Goal: Task Accomplishment & Management: Complete application form

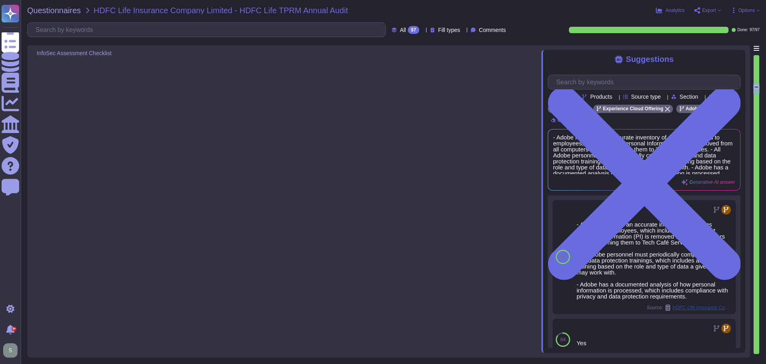
type textarea "Adobe has established the Mobile Device Usage Standard which clearly defines ap…"
type textarea "HDFC life to ensure security on devices owned by them"
type textarea "Adobe Campaign may include AI Assistant depending on the subscription"
type textarea "- All Adobe personnel must periodically complete privacy and data protection tr…"
type textarea "Adobe has a comprehensive backup policy that is defined, documented, and approv…"
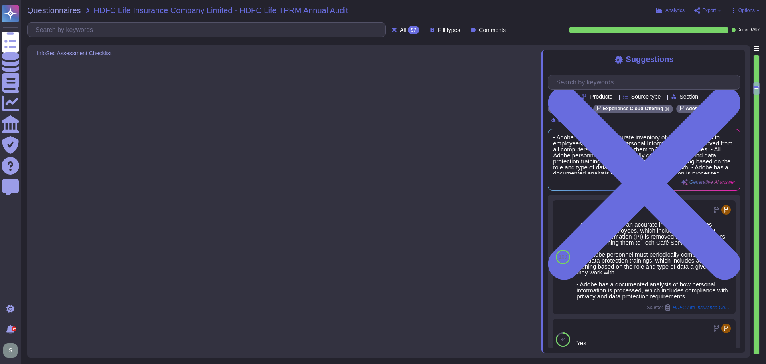
type textarea "Data backups are encrypted to the same standard as production. Backup Administr…"
type textarea "Restoration testing is performed annually by individual teams at Adobe, who are…"
type textarea "Data retention and deletion practices are defined in the agreements, including …"
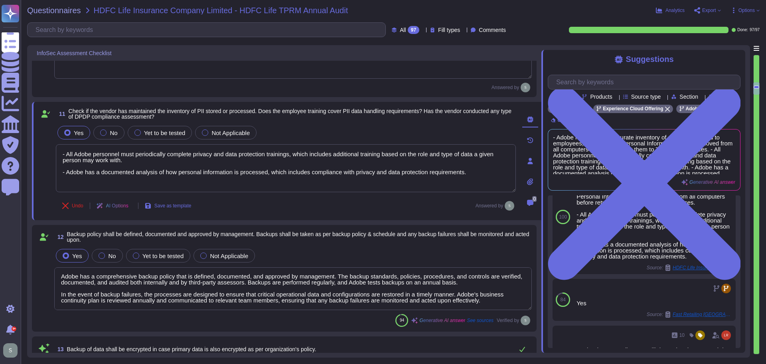
scroll to position [31, 0]
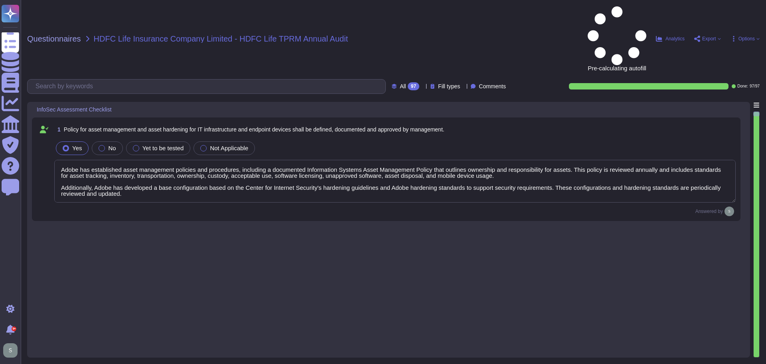
type textarea "Adobe has established asset management policies and procedures, including a doc…"
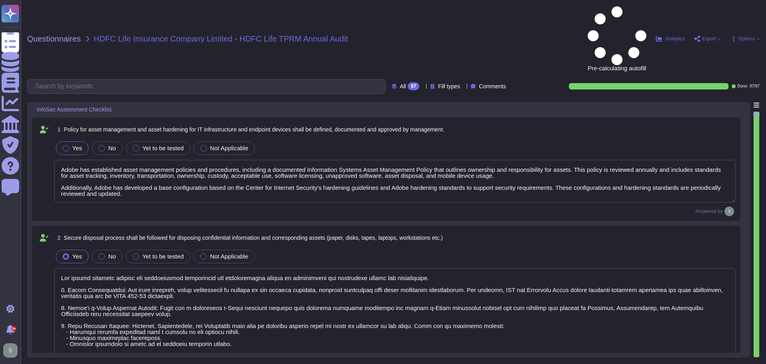
type textarea "The secure disposal process for confidential information and corresponding asse…"
type textarea "Amazon Web Services/ Microsoft Azure uses strong tenant isolation security and …"
type textarea "Adobe maintains an inventory of system assets using its internal Configuration …"
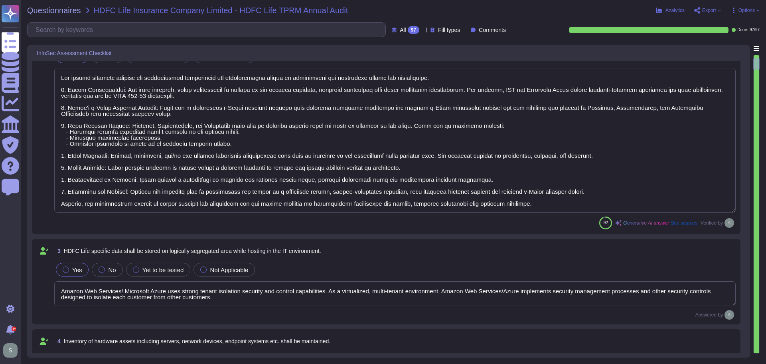
type textarea "Adobe has established security policies and standards specifically for mobile d…"
type textarea "- Only valid licensed software that has been scanned for viruses is permitted o…"
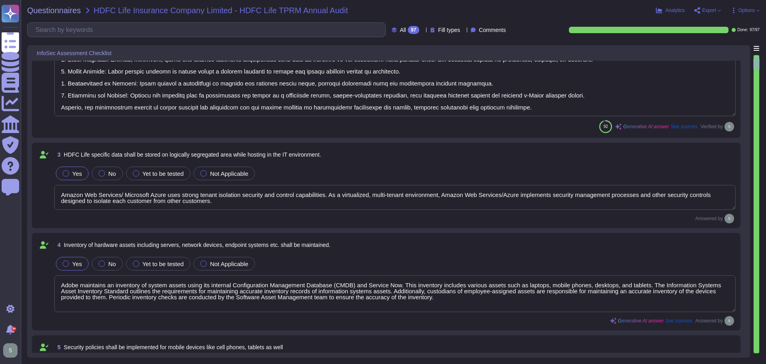
type textarea "Yes, all of these are implemented. Only Adobe One Drive accounts are allowed."
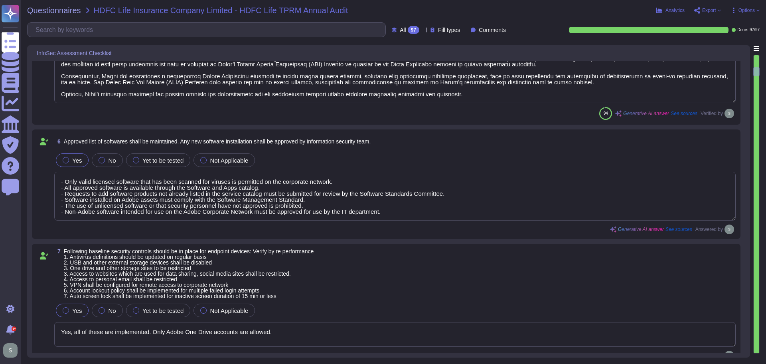
type textarea "Adobe has established the Mobile Device Usage Standard which clearly defines ap…"
type textarea "HDFC life to ensure security on devices owned by them"
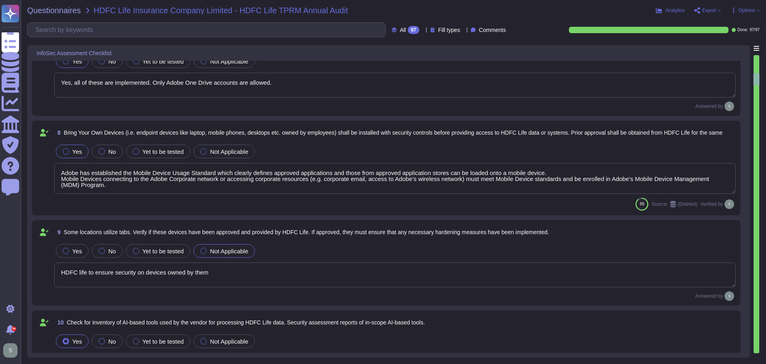
type textarea "Adobe Campaign may include AI Assistant depending on the subscription"
type textarea "- All Adobe personnel must periodically complete privacy and data protection tr…"
type textarea "Adobe has a comprehensive backup policy that is defined, documented, and approv…"
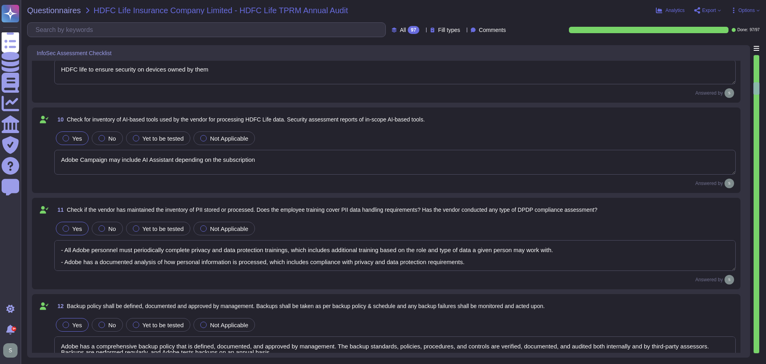
type textarea "Data backups are encrypted to the same standard as production. Backup Administr…"
type textarea "Restoration testing is performed annually by individual teams at Adobe, who are…"
type textarea "Data retention and deletion practices are defined in the agreements, including …"
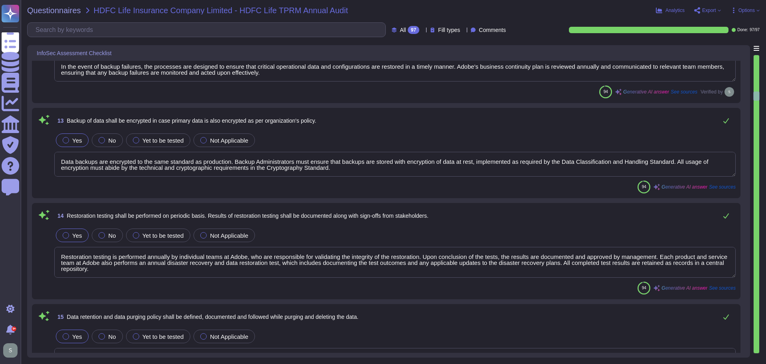
type textarea "Adobe has a documented Business Continuity Plan (BCP) that is reviewed and appr…"
type textarea "Adobe conducts annual disaster recovery (DR) testing as part of its Business Co…"
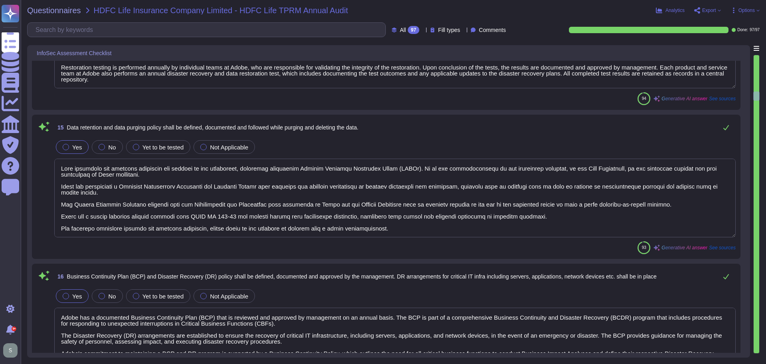
scroll to position [1557, 0]
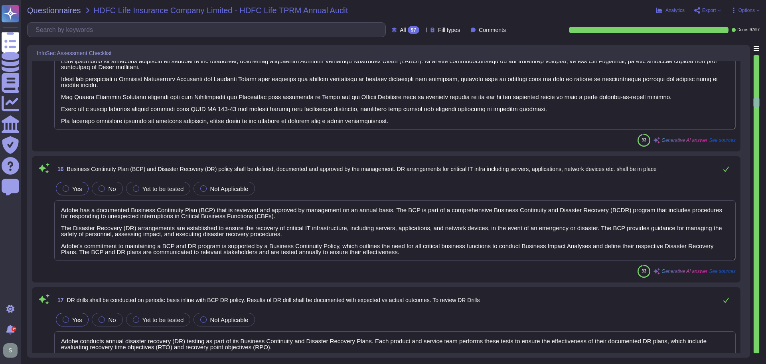
type textarea "If the event is determined to be customer impacting, Adobe will notify customer…"
type textarea "Adobe has established formal policies and standards governing the change manage…"
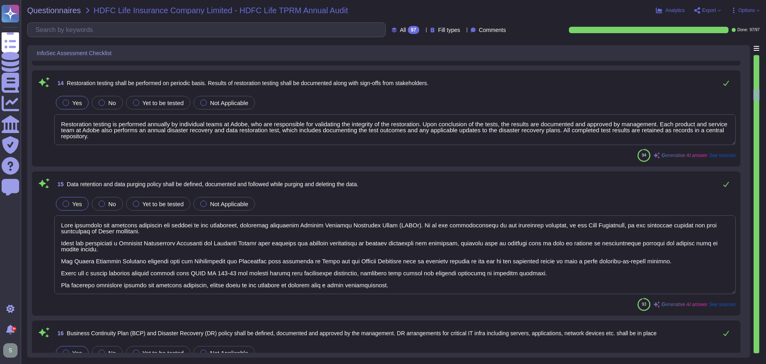
type textarea "- All Adobe personnel must periodically complete privacy and data protection tr…"
type textarea "Adobe has a comprehensive backup policy that is defined, documented, and approv…"
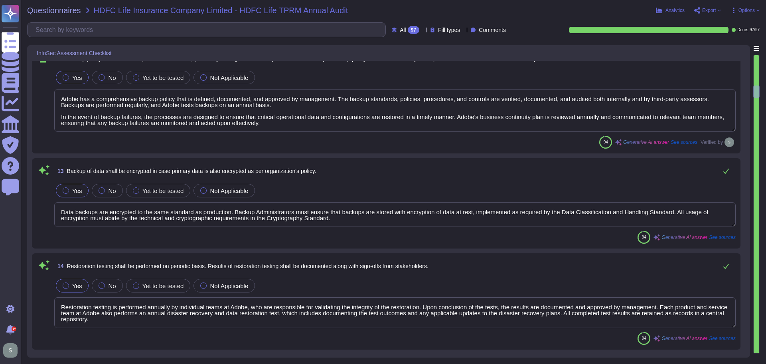
scroll to position [1158, 0]
type textarea "HDFC life to ensure security on devices owned by them"
type textarea "Adobe Campaign may include AI Assistant depending on the subscription"
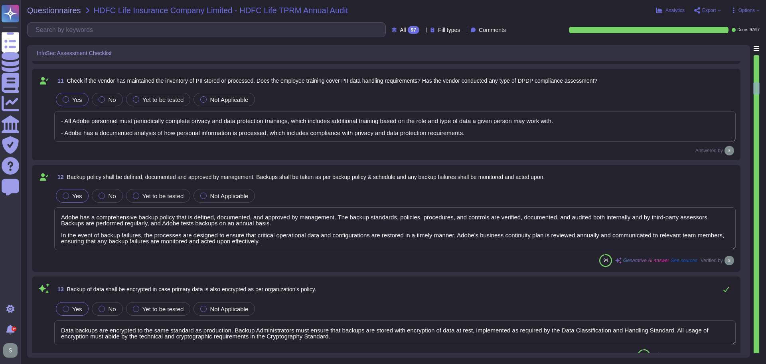
type textarea "Adobe has established the Mobile Device Usage Standard which clearly defines ap…"
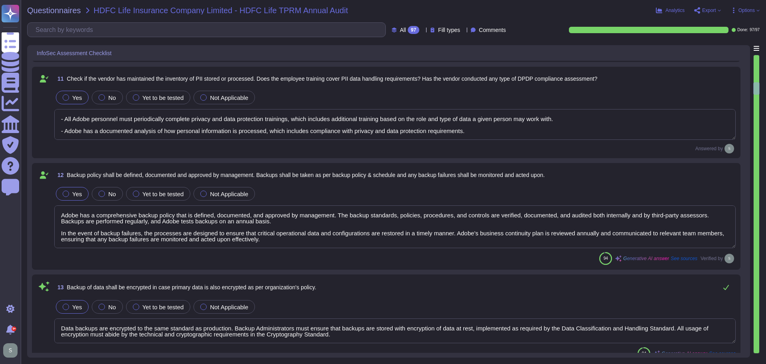
scroll to position [1, 0]
drag, startPoint x: 469, startPoint y: 130, endPoint x: 44, endPoint y: 125, distance: 425.5
click at [44, 125] on div "11 Check if the vendor has maintained the inventory of PII stored or processed.…" at bounding box center [386, 112] width 699 height 82
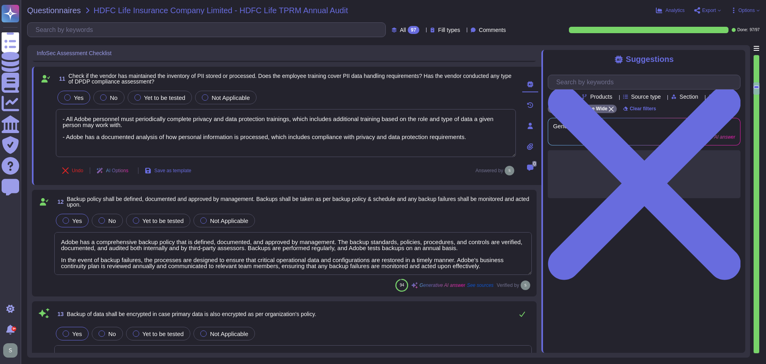
scroll to position [0, 0]
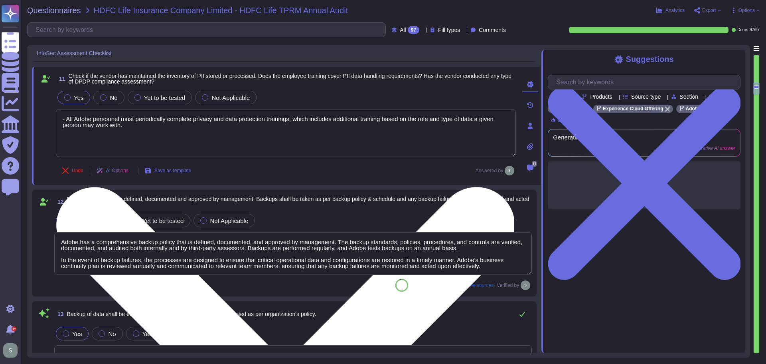
paste textarea "- Adobe has a documented analysis of how personal information is processed, whi…"
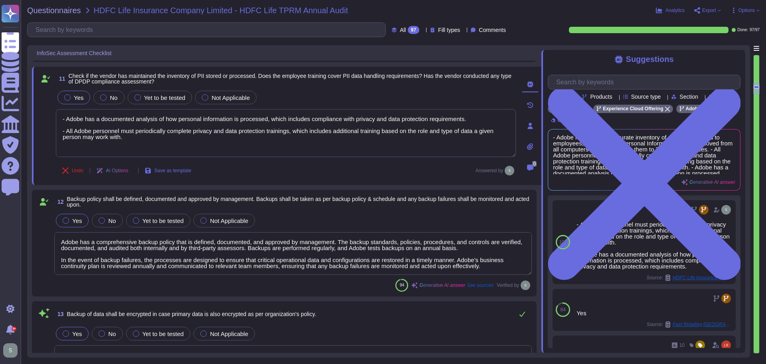
scroll to position [1, 0]
type textarea "- Adobe has a documented analysis of how personal information is processed, whi…"
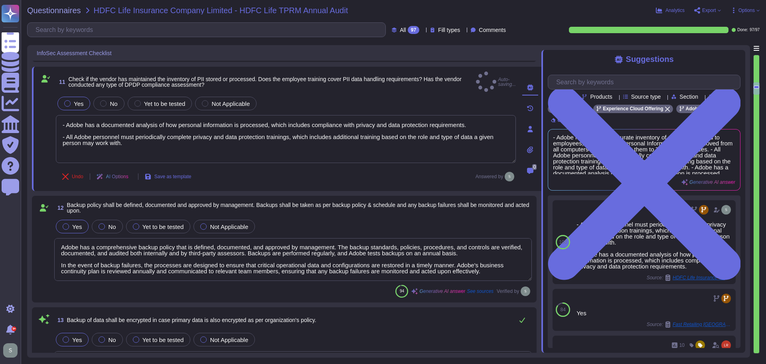
click at [455, 87] on div "11 Check if the vendor has maintained the inventory of PII stored or processed.…" at bounding box center [277, 128] width 478 height 115
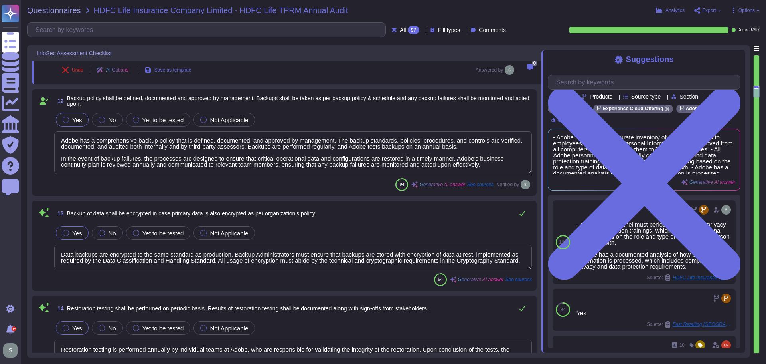
scroll to position [1237, 0]
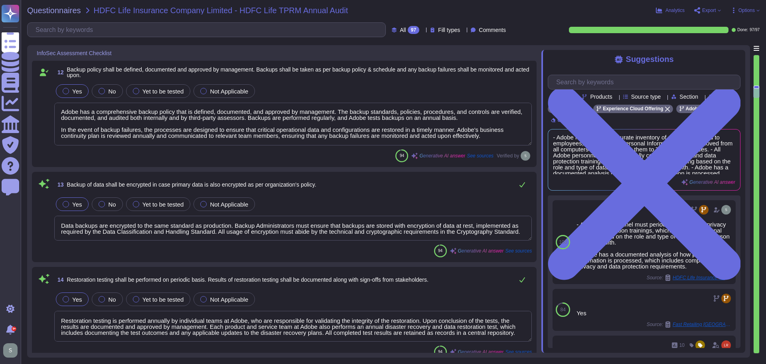
type textarea "Adobe has a documented Business Continuity Plan (BCP) that is reviewed and appr…"
click at [328, 225] on textarea "Data backups are encrypted to the same standard as production. Backup Administr…" at bounding box center [293, 228] width 478 height 25
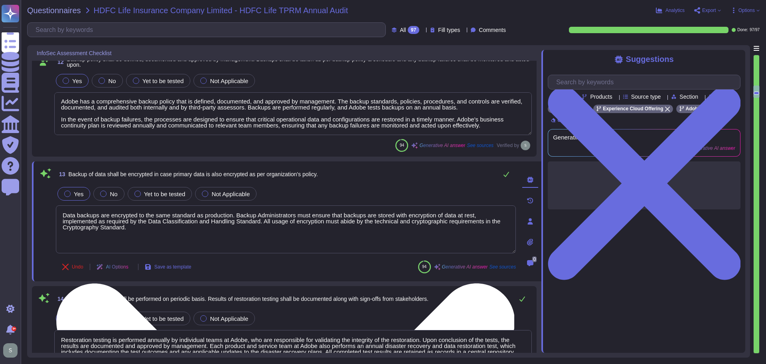
type textarea "Adobe has a documented Business Continuity Plan (BCP) that is reviewed and appr…"
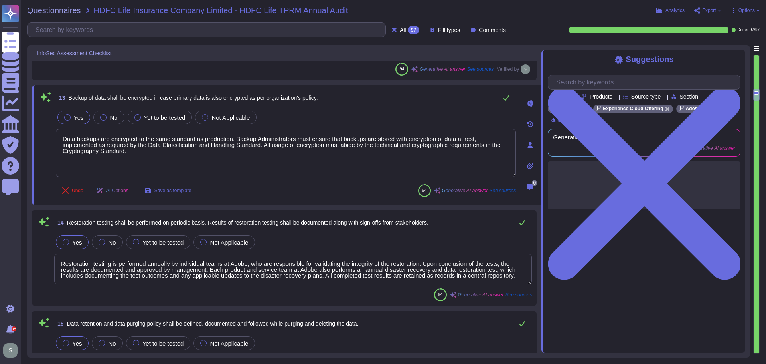
scroll to position [1317, 0]
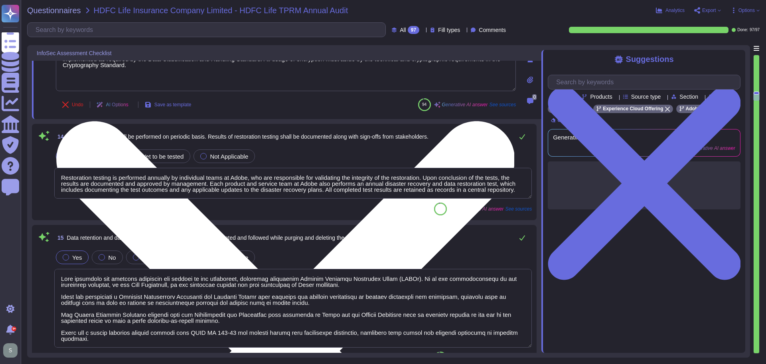
type textarea "Adobe conducts annual disaster recovery (DR) testing as part of its Business Co…"
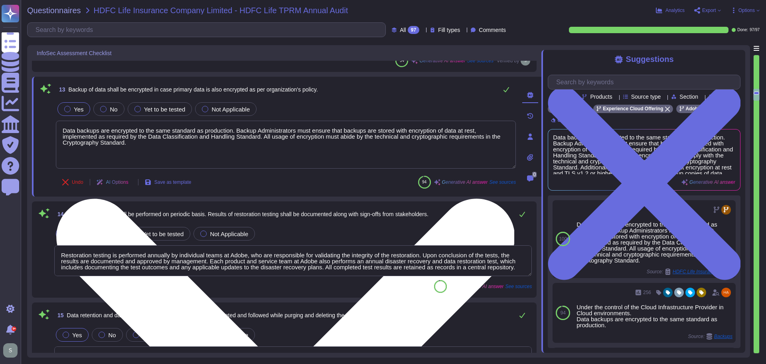
drag, startPoint x: 233, startPoint y: 131, endPoint x: 259, endPoint y: 148, distance: 31.2
click at [259, 148] on textarea "Data backups are encrypted to the same standard as production. Backup Administr…" at bounding box center [286, 145] width 460 height 48
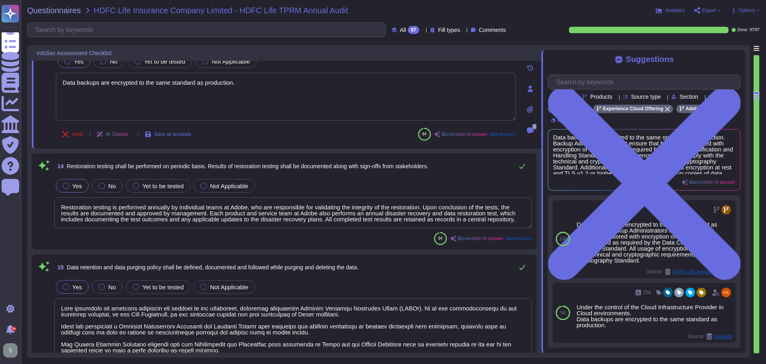
scroll to position [1437, 0]
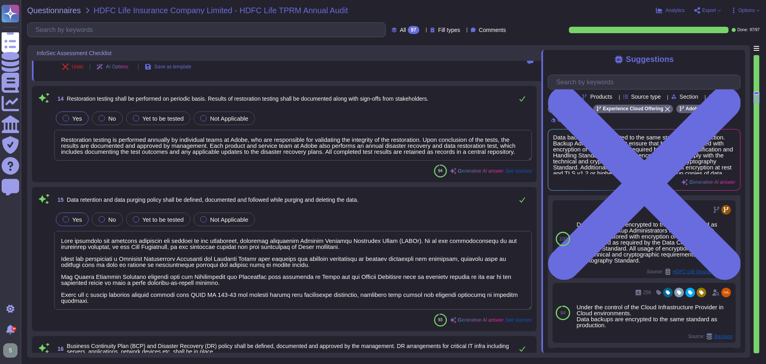
type textarea "Data backups are encrypted to the same standard as production."
click at [388, 145] on textarea "Restoration testing is performed annually by individual teams at Adobe, who are…" at bounding box center [293, 145] width 478 height 31
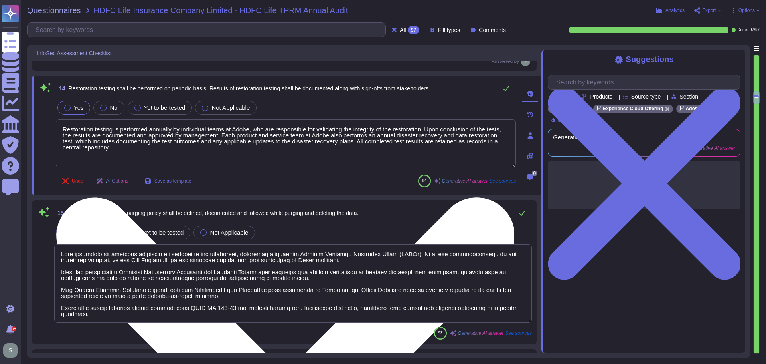
type textarea "Adobe conducts annual disaster recovery (DR) testing as part of its Business Co…"
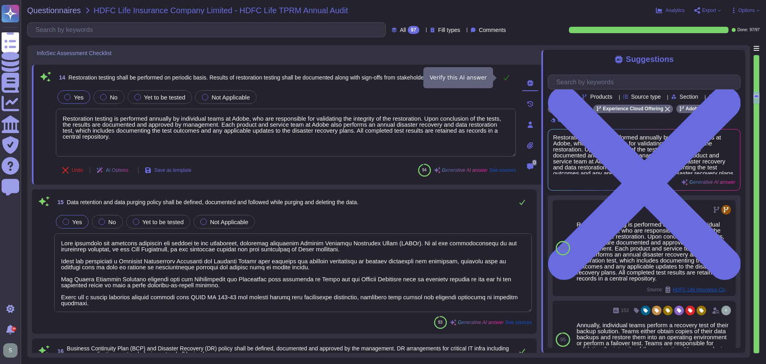
click at [507, 78] on icon at bounding box center [507, 77] width 6 height 5
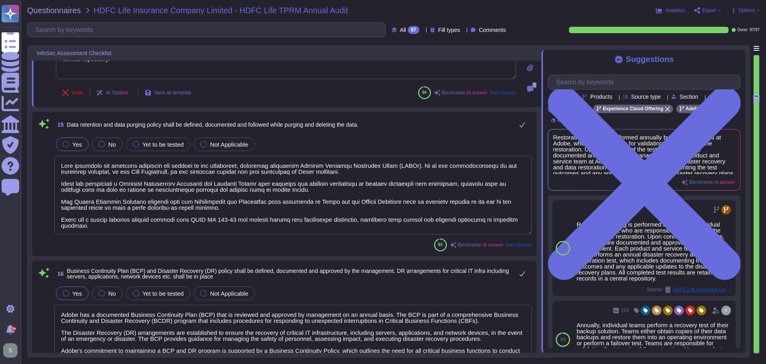
scroll to position [1517, 0]
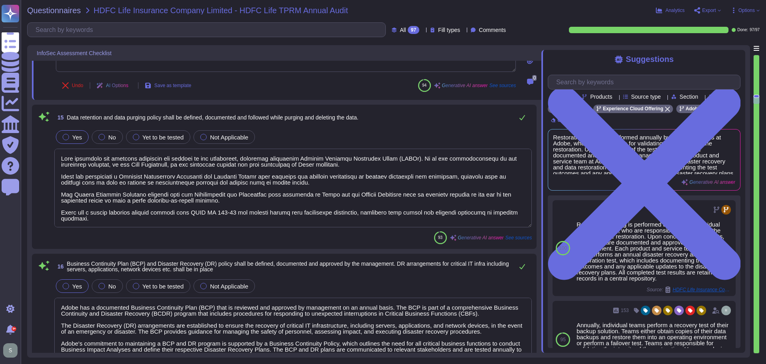
type textarea "If the event is determined to be customer impacting, Adobe will notify customer…"
click at [330, 163] on textarea at bounding box center [293, 186] width 478 height 79
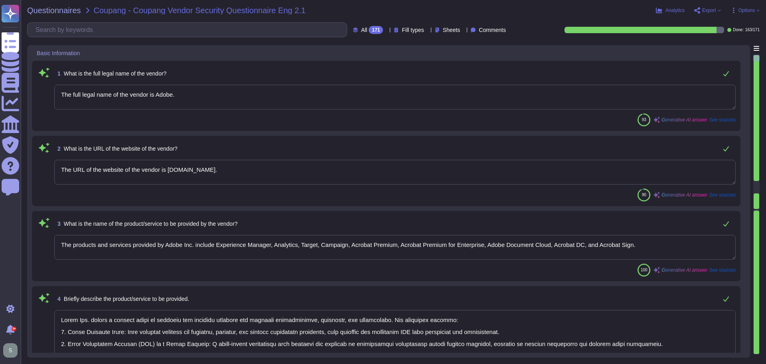
type textarea "The full legal name of the vendor is Adobe."
type textarea "The URL of the website of the vendor is www.adobe.com."
type textarea "The products and services provided by Adobe Inc. include Experience Manager, An…"
type textarea "Adobe Inc. offers a diverse range of products and services designed for creativ…"
type textarea "Adobe offers several APIs to its clients, enabling them to integrate Adobe serv…"
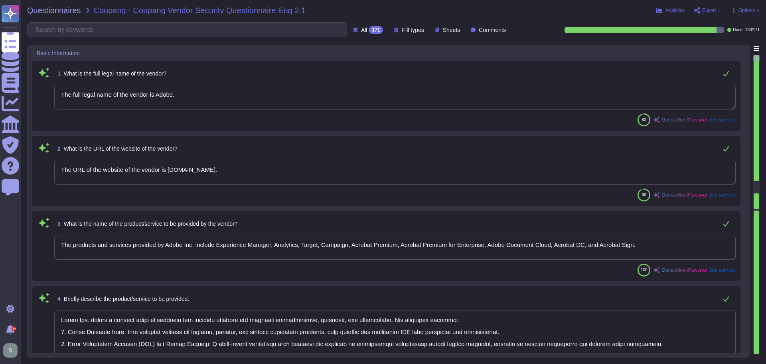
type textarea "Yes, Adobe maintains enterprise Information Security and Privacy Policies that …"
